Goal: Task Accomplishment & Management: Use online tool/utility

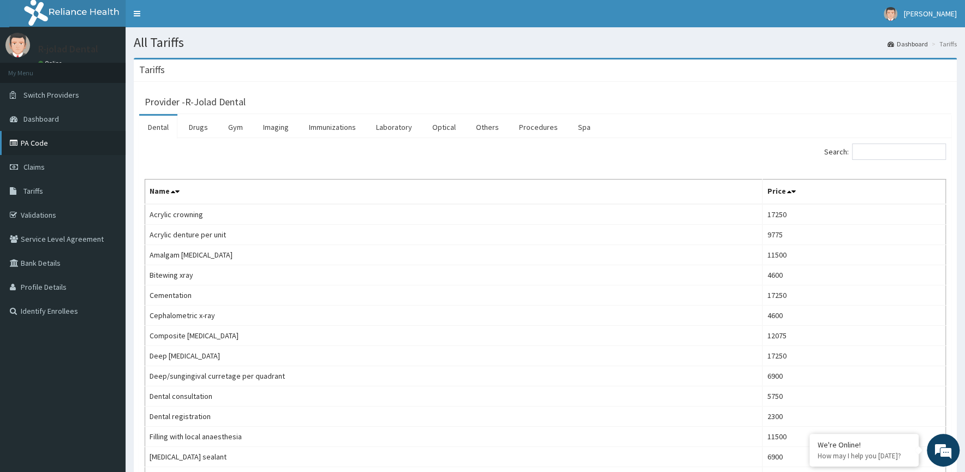
click at [33, 138] on link "PA Code" at bounding box center [63, 143] width 126 height 24
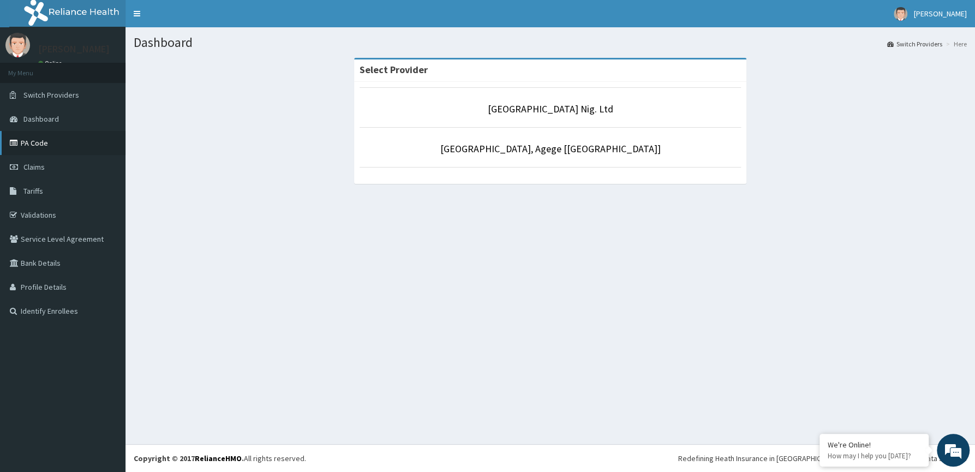
click at [35, 147] on link "PA Code" at bounding box center [63, 143] width 126 height 24
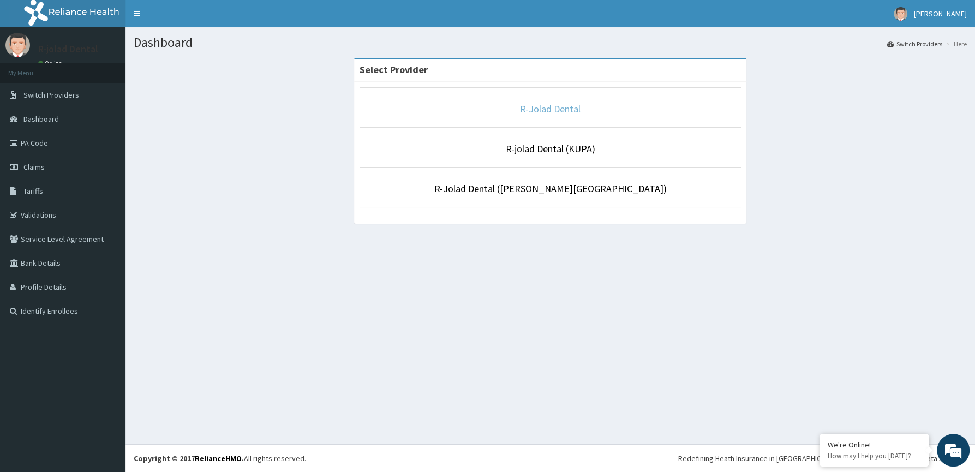
click at [573, 108] on link "R-Jolad Dental" at bounding box center [550, 109] width 61 height 13
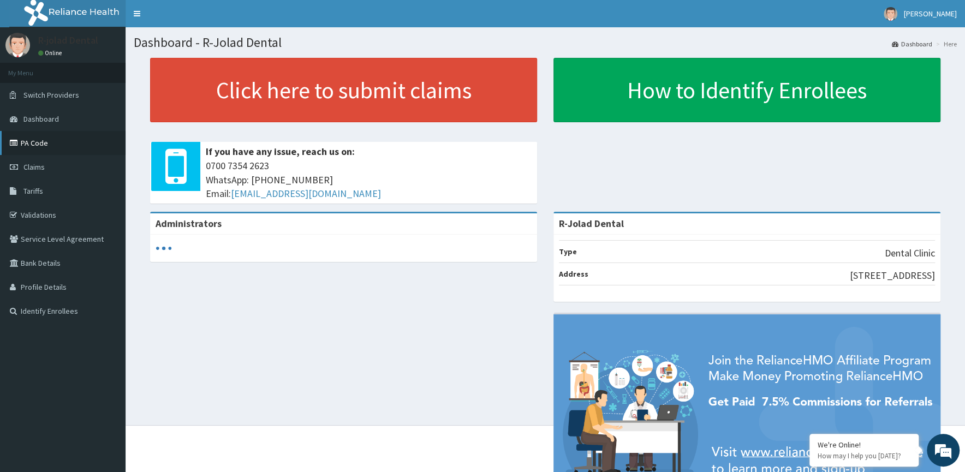
click at [25, 140] on link "PA Code" at bounding box center [63, 143] width 126 height 24
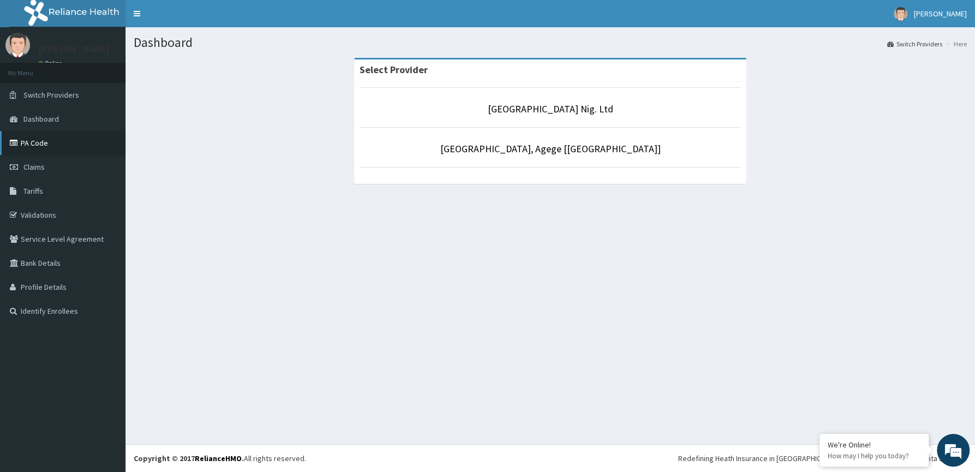
click at [36, 144] on link "PA Code" at bounding box center [63, 143] width 126 height 24
click at [43, 137] on link "PA Code" at bounding box center [63, 143] width 126 height 24
